Goal: Task Accomplishment & Management: Complete application form

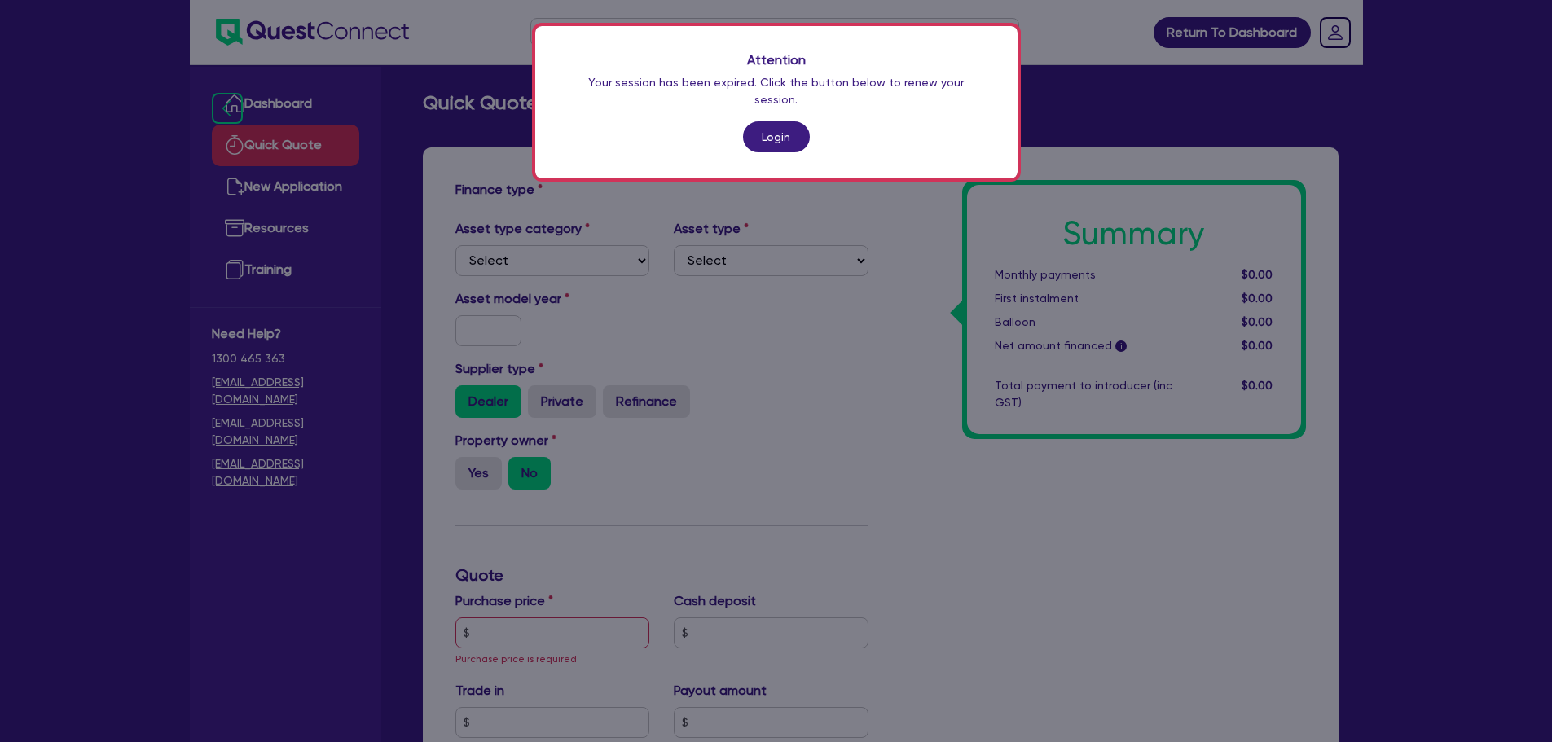
scroll to position [459, 0]
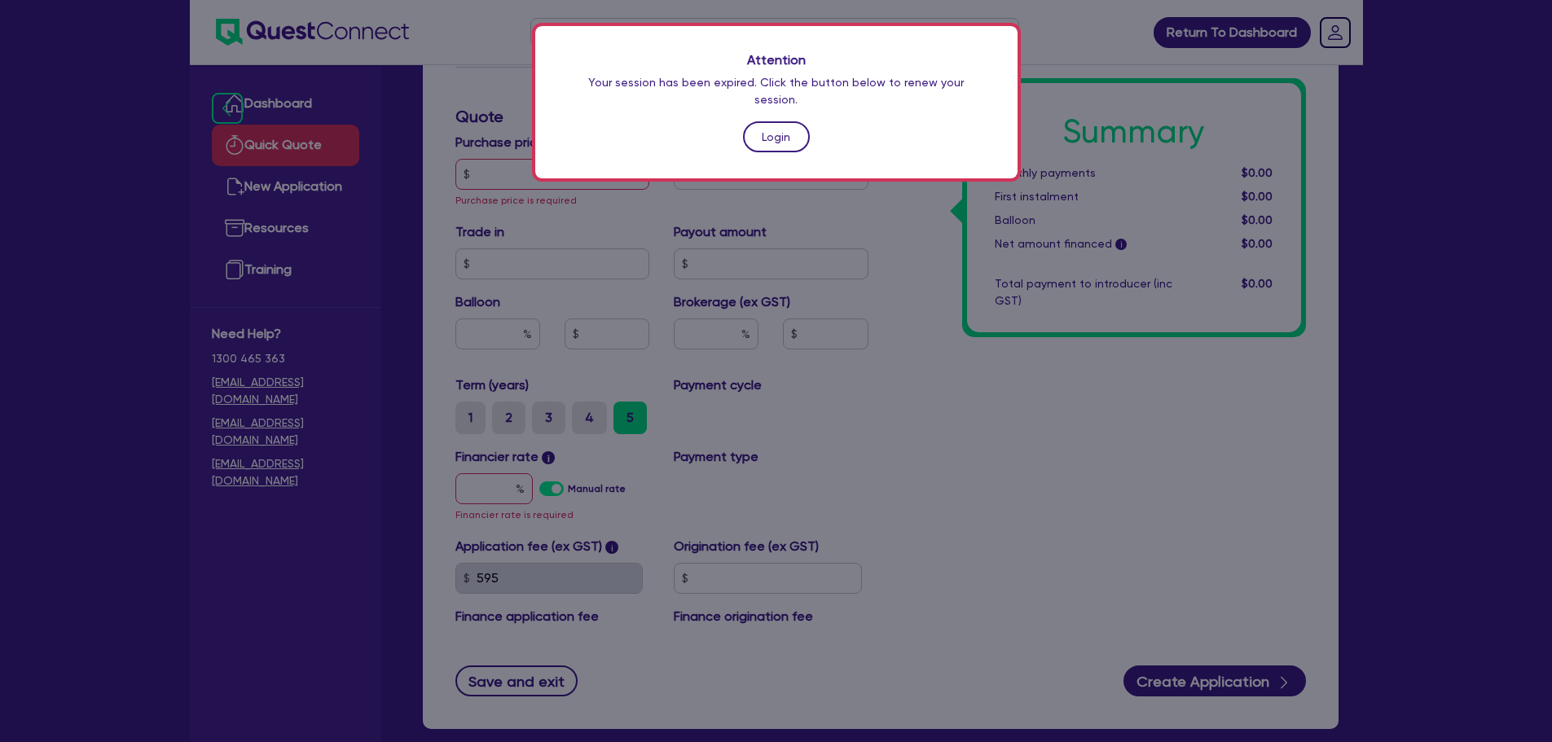
drag, startPoint x: 0, startPoint y: 0, endPoint x: 777, endPoint y: 123, distance: 786.8
click at [777, 123] on link "Login" at bounding box center [776, 136] width 67 height 31
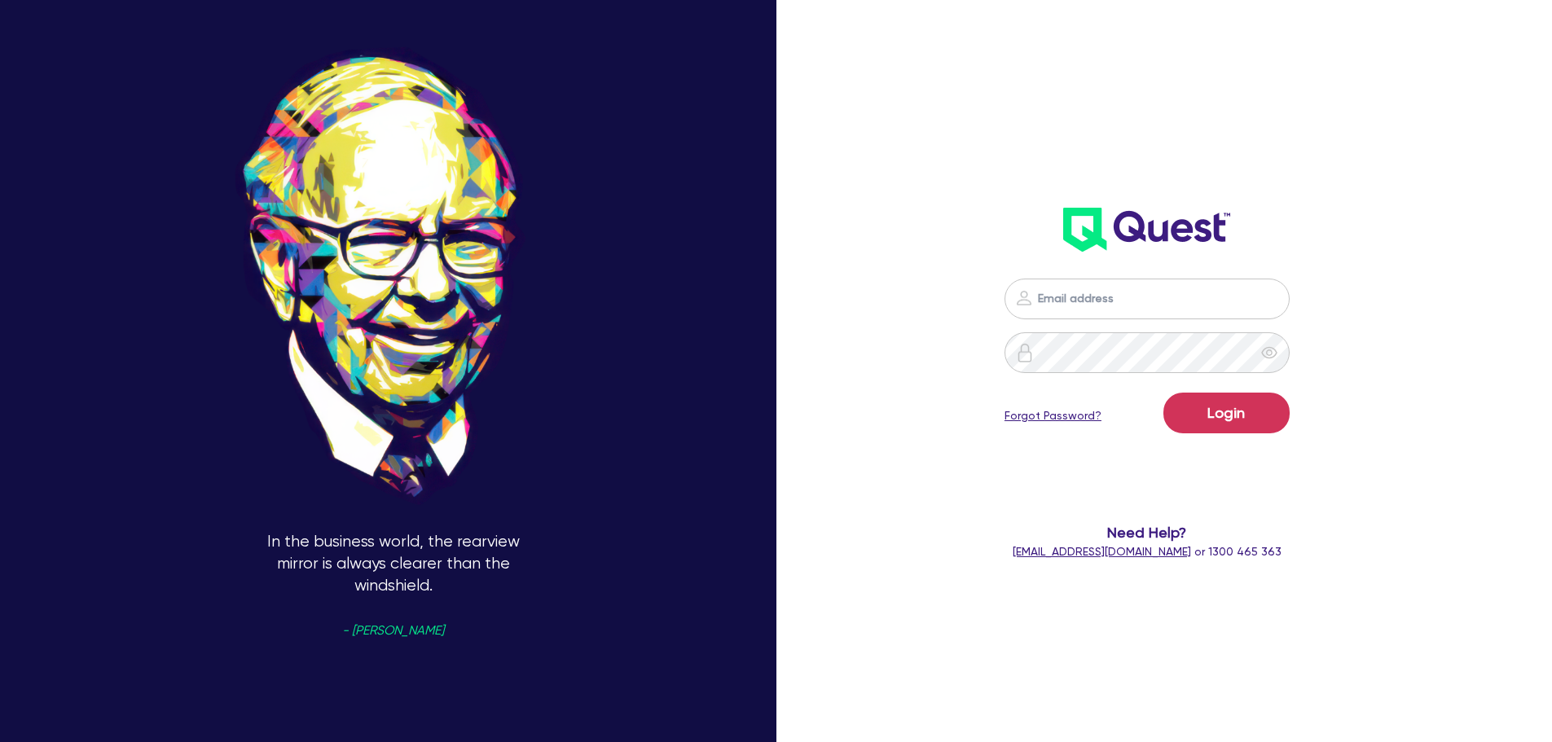
type input "[PERSON_NAME][EMAIL_ADDRESS][PERSON_NAME][DOMAIN_NAME]"
click at [1195, 419] on button "Login" at bounding box center [1226, 413] width 126 height 41
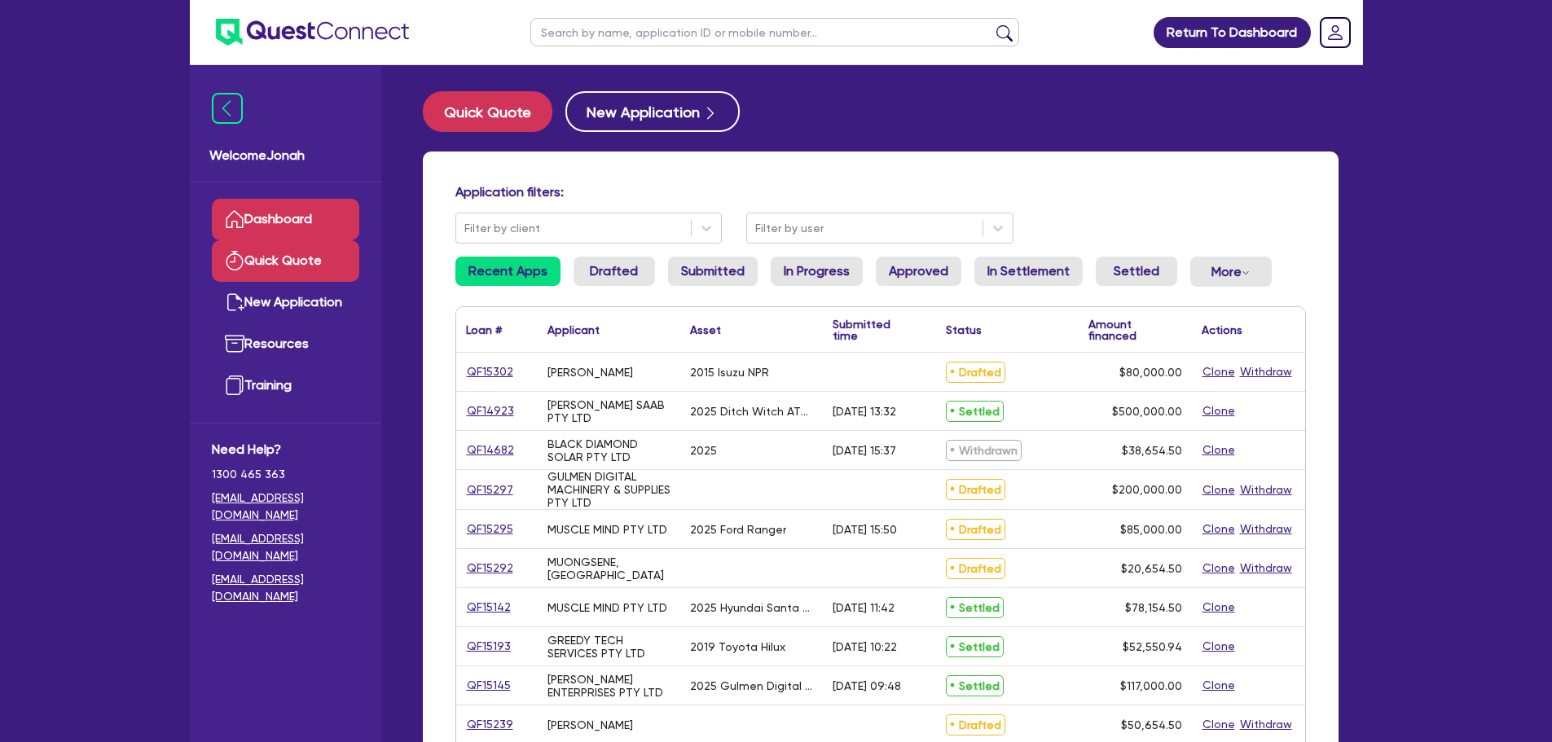
click at [310, 258] on link "Quick Quote" at bounding box center [285, 261] width 147 height 42
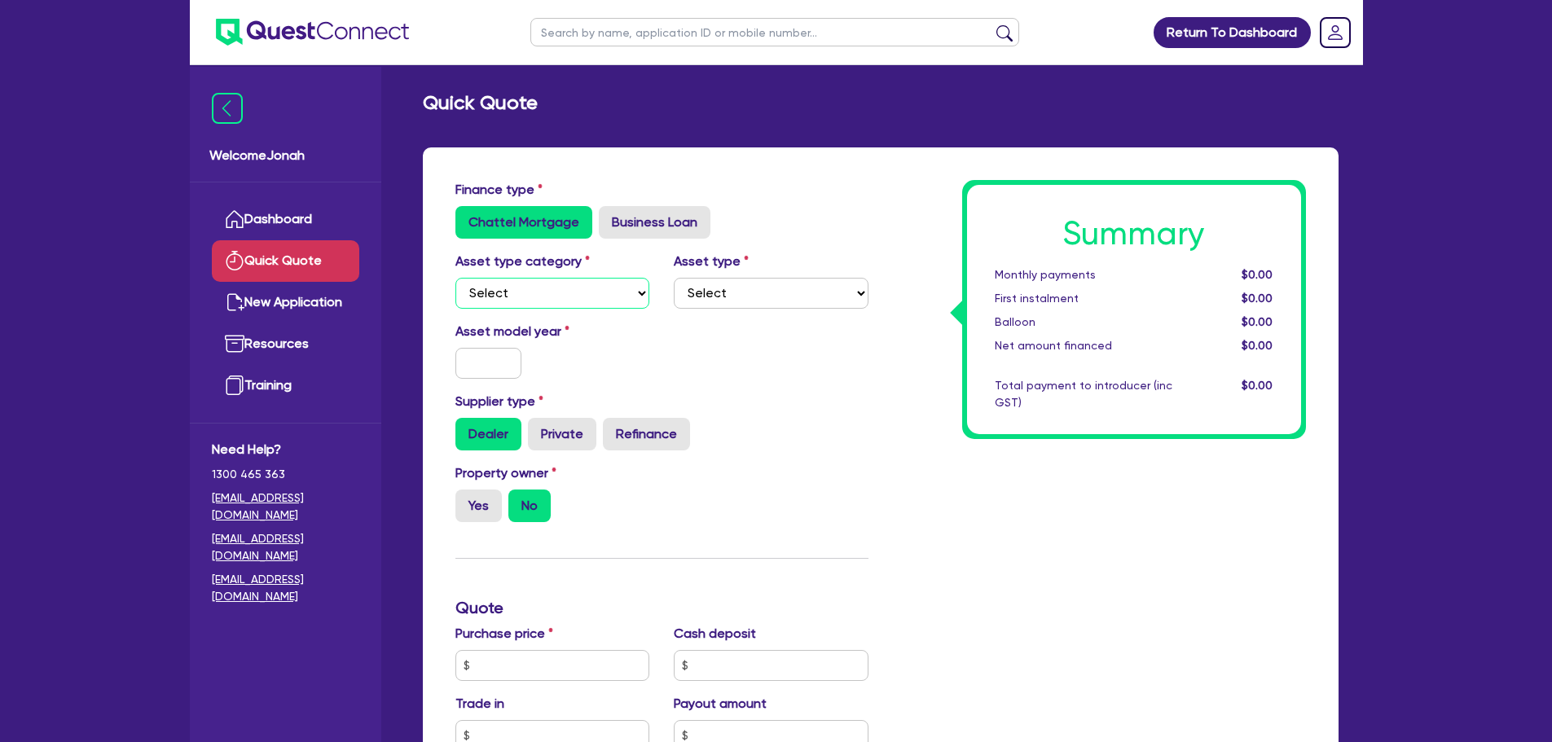
click at [595, 293] on select "Select Cars and light trucks Primary assets Secondary assets Tertiary assets" at bounding box center [552, 293] width 195 height 31
click at [455, 278] on select "Select Cars and light trucks Primary assets Secondary assets Tertiary assets" at bounding box center [552, 293] width 195 height 31
click at [600, 299] on select "Select Cars and light trucks Primary assets Secondary assets Tertiary assets" at bounding box center [552, 293] width 195 height 31
select select "PRIMARY_ASSETS"
click at [455, 278] on select "Select Cars and light trucks Primary assets Secondary assets Tertiary assets" at bounding box center [552, 293] width 195 height 31
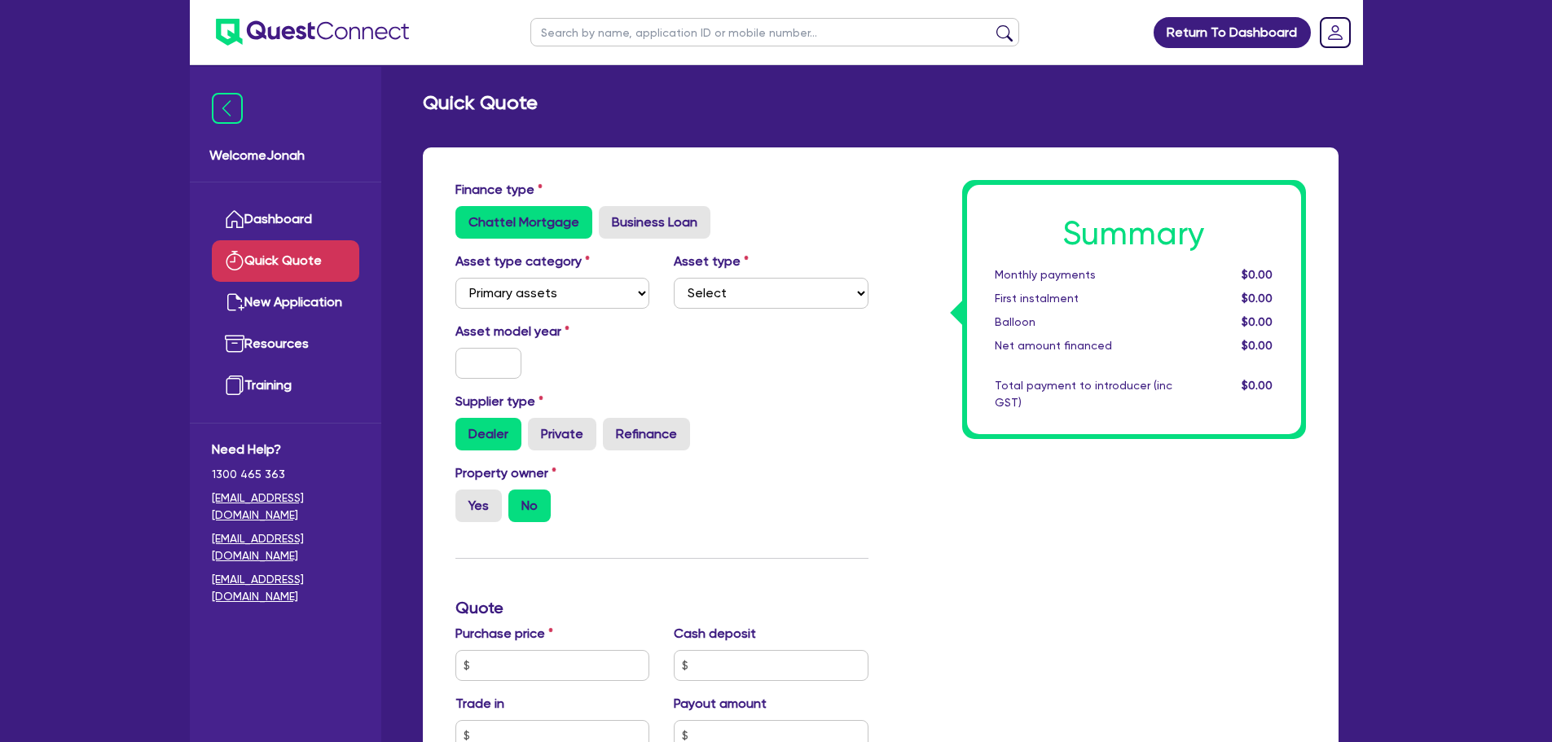
click at [758, 310] on div "Asset type category Select Cars and light trucks Primary assets Secondary asset…" at bounding box center [661, 287] width 437 height 70
click at [761, 293] on select "Select Heavy trucks over 4.5 tonne Trailers Bus and coaches Yellow goods and ex…" at bounding box center [771, 293] width 195 height 31
select select "HEAVY_TRUCKS"
click at [674, 278] on select "Select Heavy trucks over 4.5 tonne Trailers Bus and coaches Yellow goods and ex…" at bounding box center [771, 293] width 195 height 31
click at [512, 359] on input "text" at bounding box center [488, 363] width 67 height 31
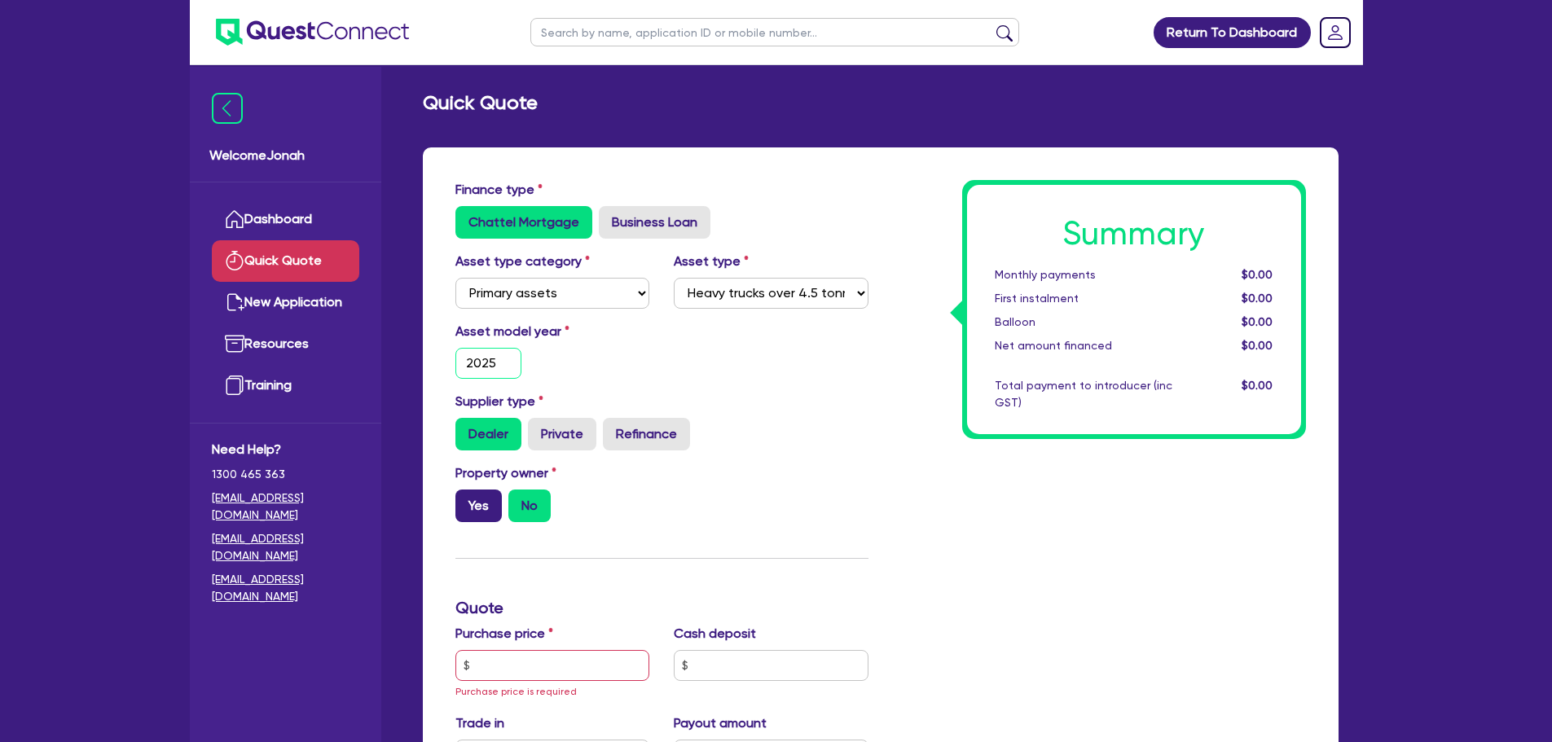
type input "2025"
click at [489, 495] on label "Yes" at bounding box center [478, 506] width 46 height 33
click at [466, 495] on input "Yes" at bounding box center [460, 495] width 11 height 11
radio input "true"
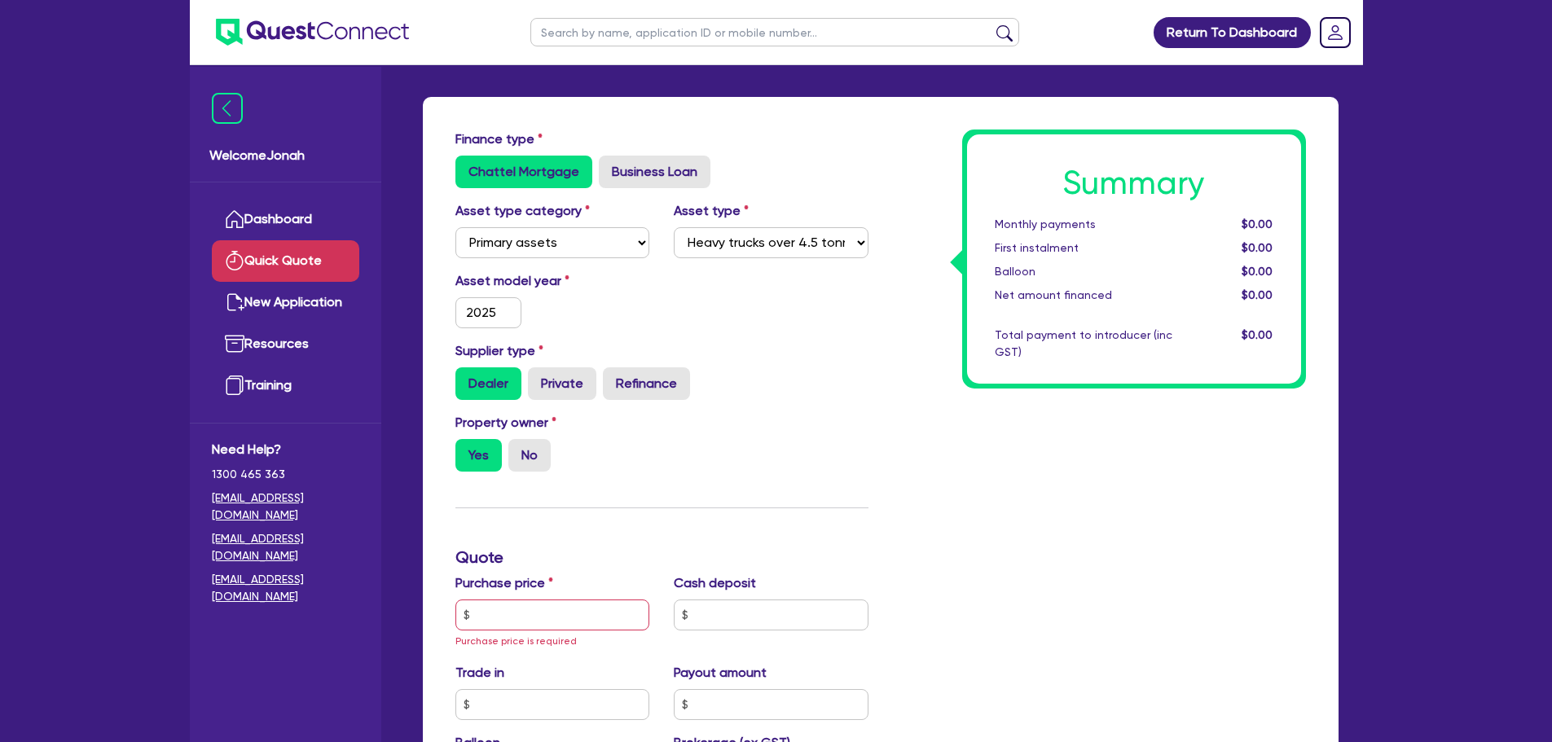
scroll to position [163, 0]
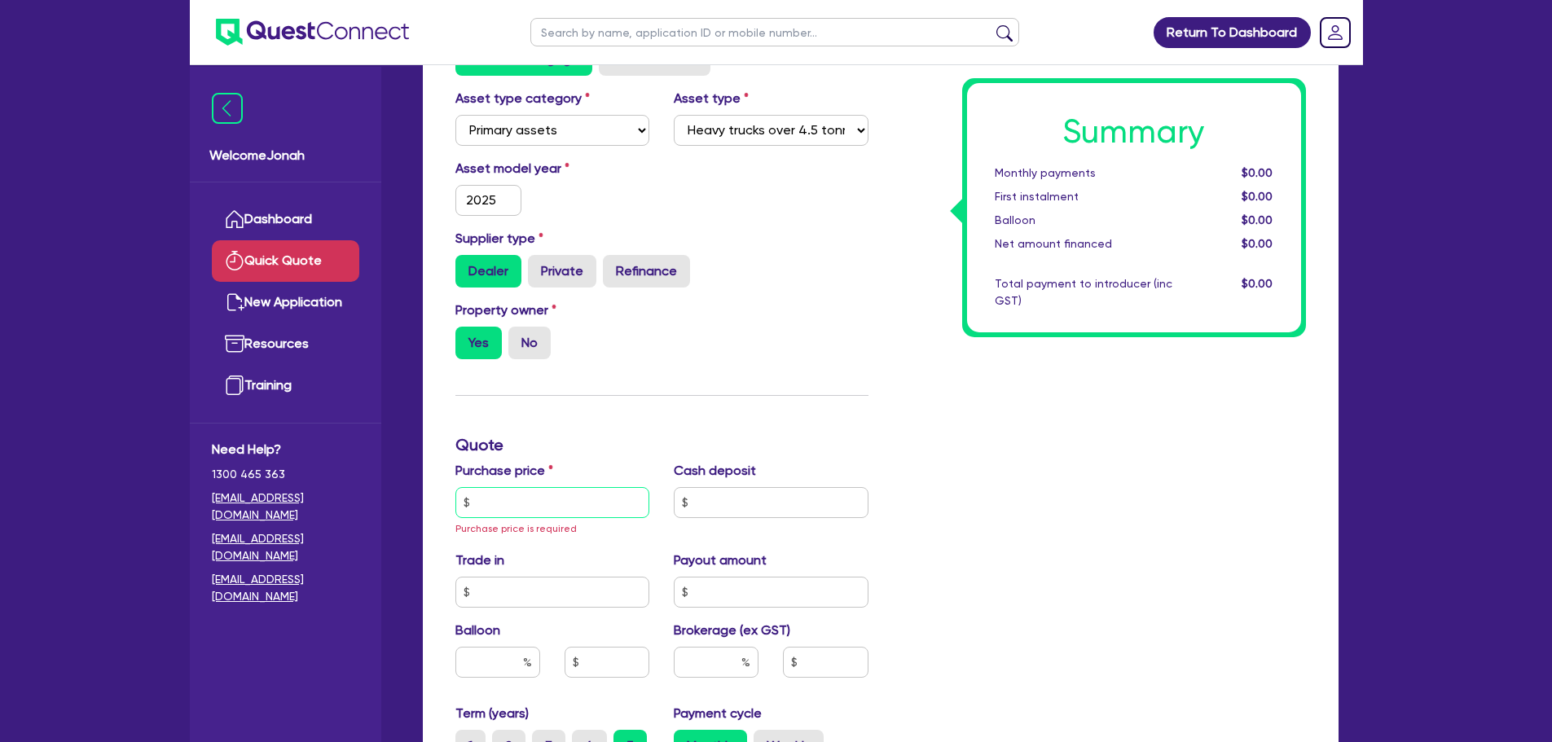
click at [565, 514] on input "text" at bounding box center [552, 502] width 195 height 31
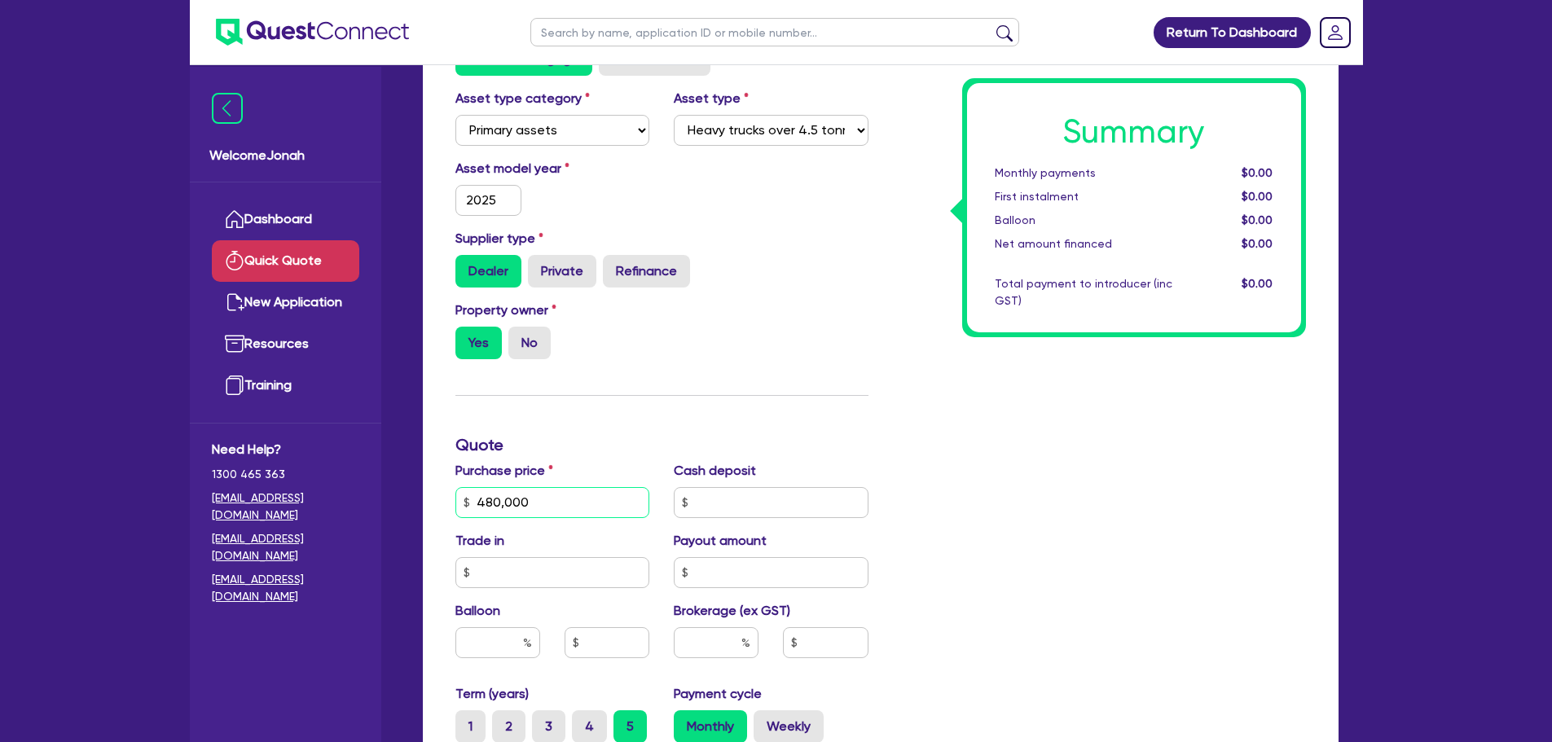
type input "480,000"
type input "40"
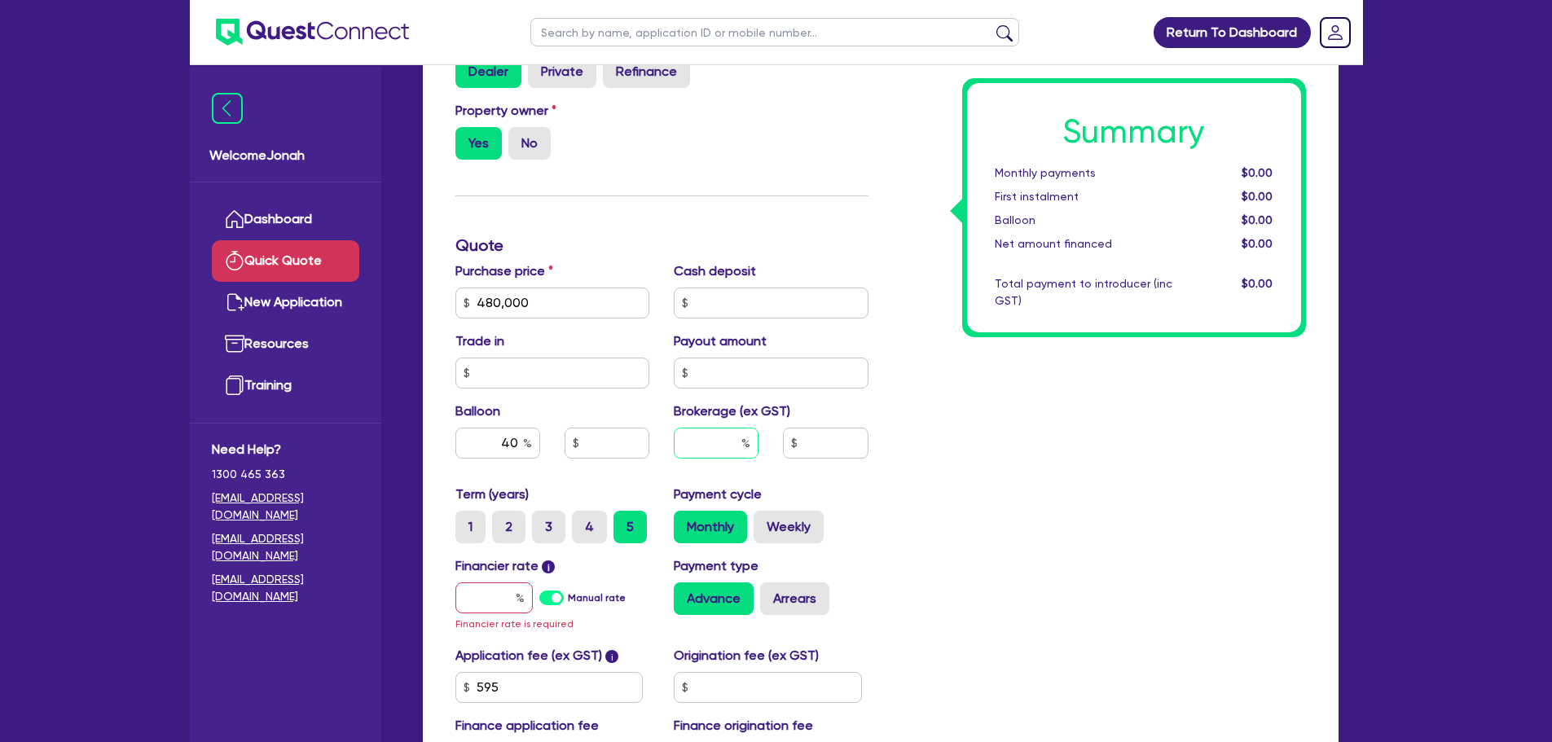
scroll to position [489, 0]
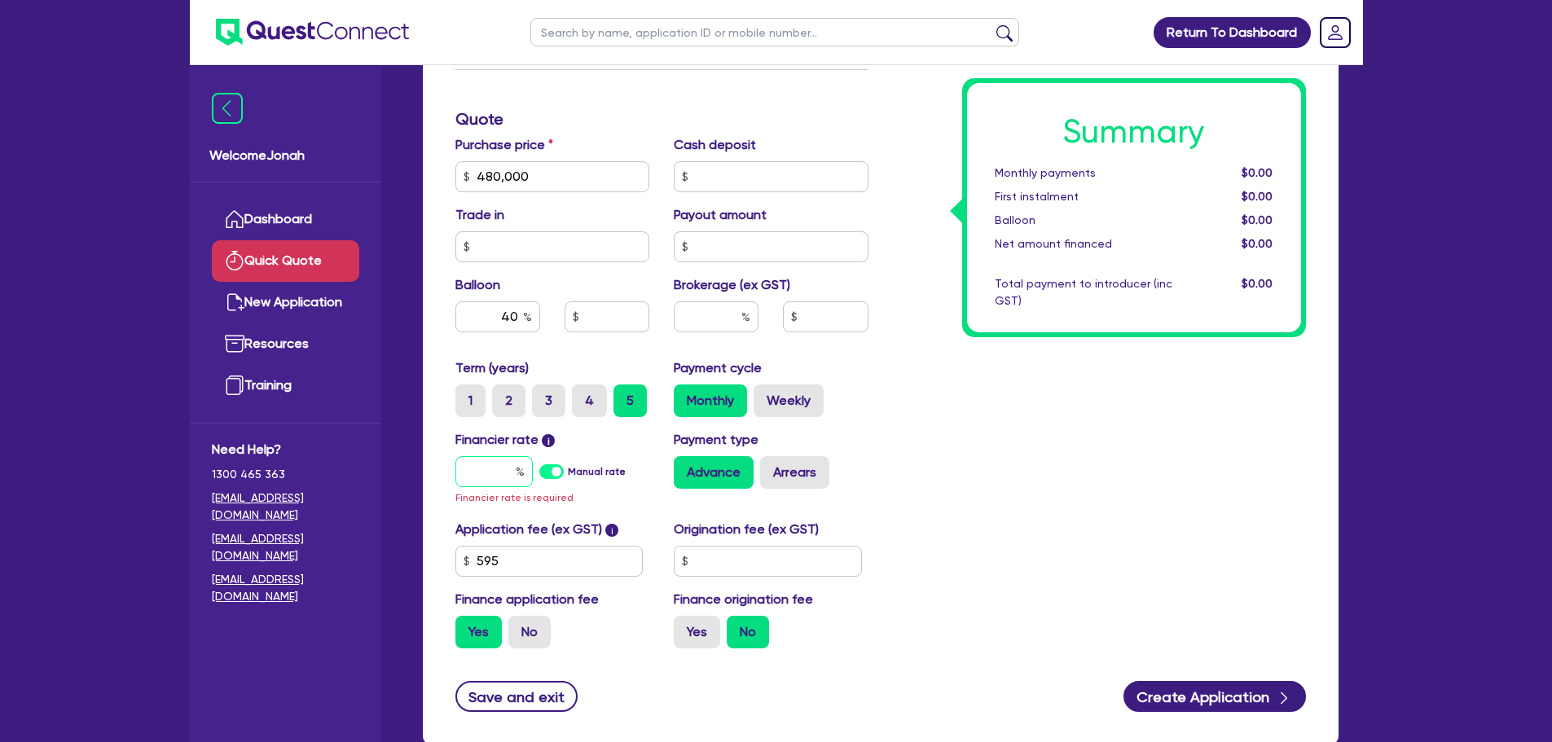
click at [501, 482] on input "text" at bounding box center [493, 471] width 77 height 31
type input "6"
type input "192,000"
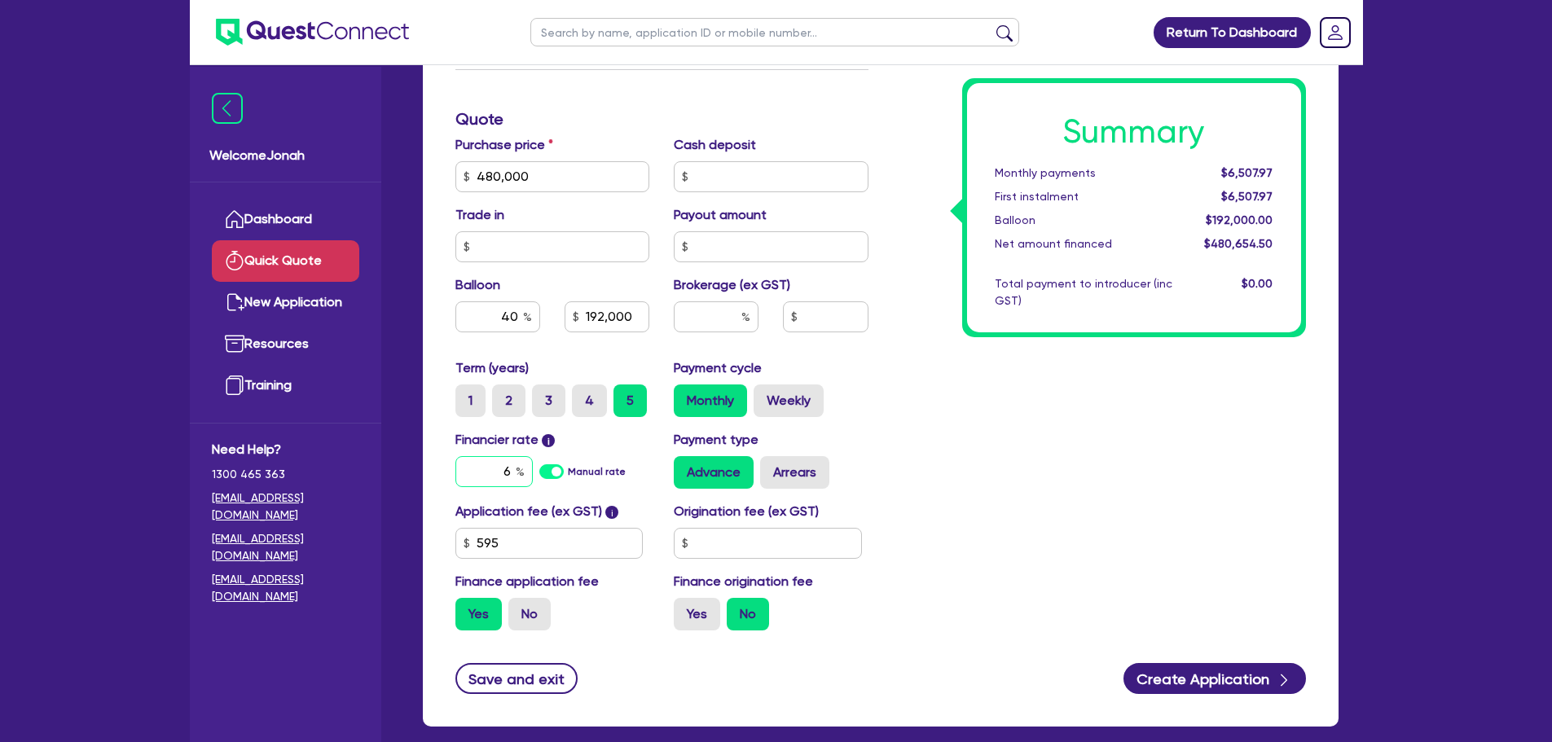
type input "6"
type input "192,000"
click at [1149, 584] on div "Summary Monthly payments $6,507.97 First instalment $6,507.97 Balloon $192,000.…" at bounding box center [1099, 167] width 437 height 952
